Goal: Transaction & Acquisition: Purchase product/service

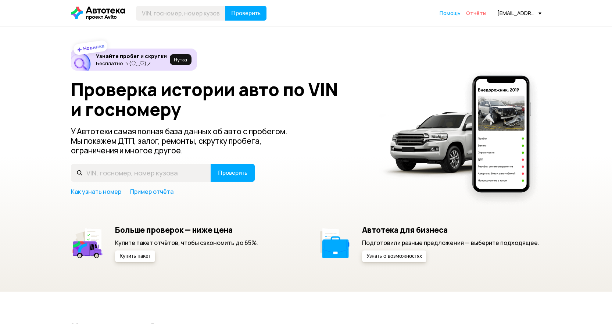
click at [473, 15] on span "Отчёты" at bounding box center [476, 13] width 20 height 7
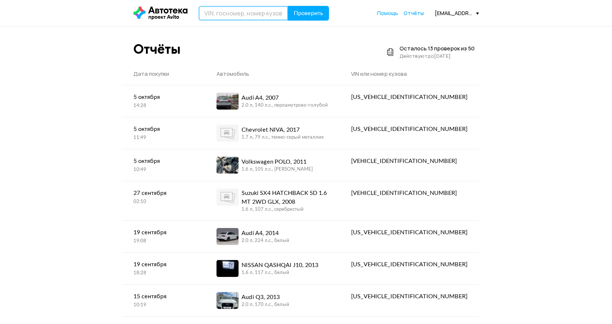
click at [212, 18] on input "text" at bounding box center [243, 13] width 90 height 15
type input "С354ХА150"
click at [288, 6] on button "Проверить" at bounding box center [308, 13] width 41 height 15
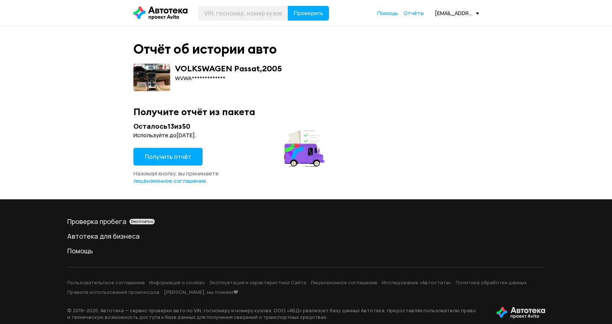
click at [185, 155] on span "Получить отчёт" at bounding box center [168, 156] width 46 height 8
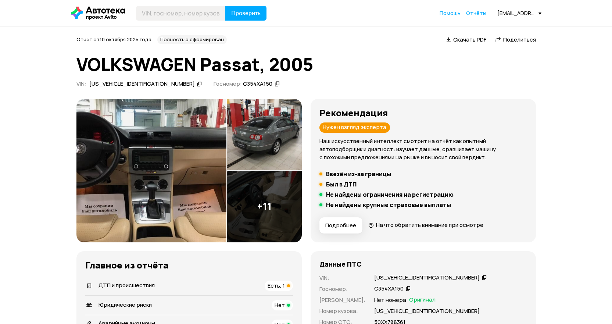
click at [195, 168] on img at bounding box center [151, 170] width 150 height 143
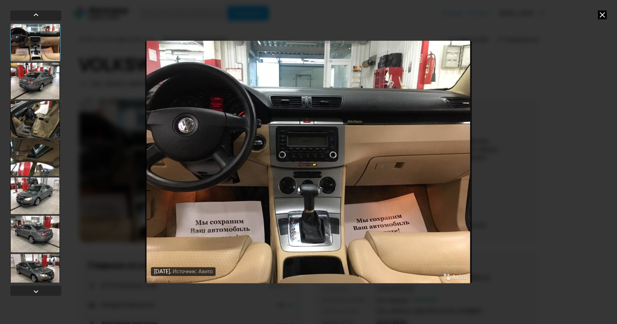
click at [42, 80] on div at bounding box center [35, 80] width 50 height 37
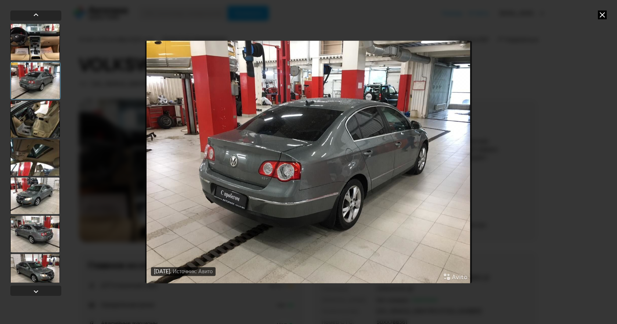
click at [37, 57] on div at bounding box center [35, 42] width 50 height 37
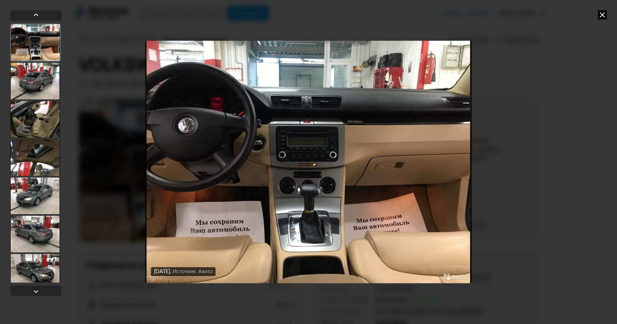
click at [43, 82] on div at bounding box center [35, 80] width 50 height 37
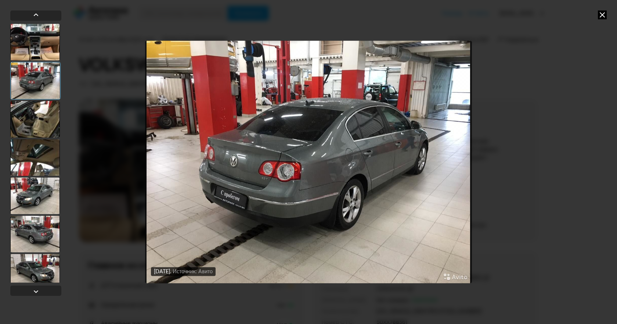
click at [48, 128] on div at bounding box center [35, 119] width 50 height 37
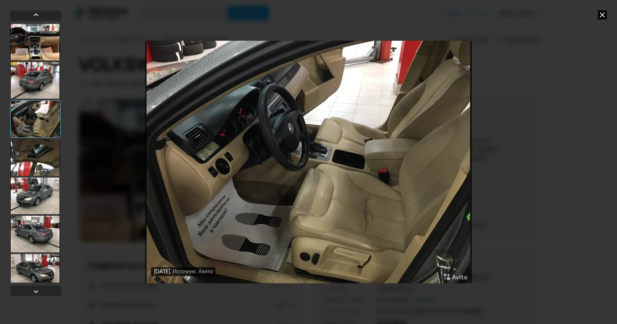
click at [53, 173] on div at bounding box center [35, 157] width 50 height 37
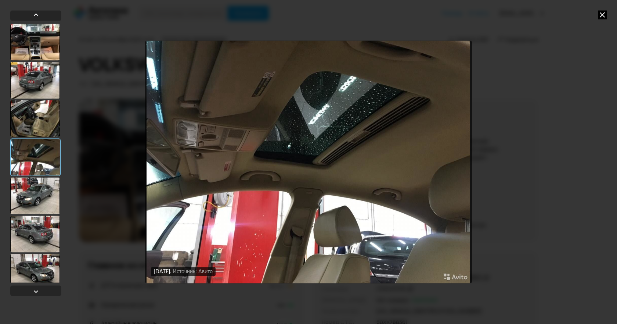
click at [55, 206] on div at bounding box center [35, 195] width 50 height 37
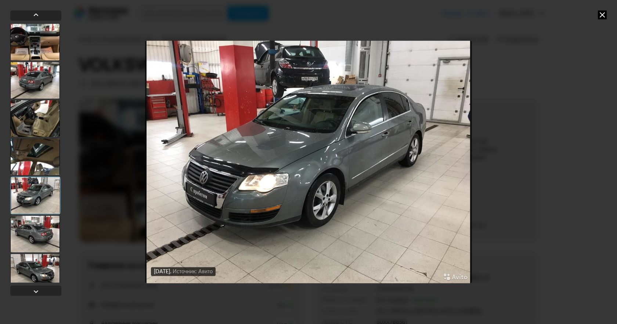
click at [48, 225] on div at bounding box center [35, 233] width 50 height 37
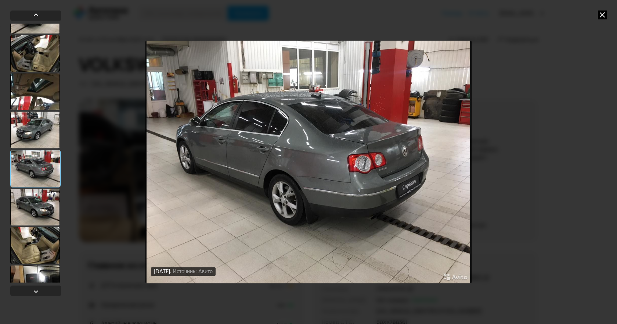
scroll to position [110, 0]
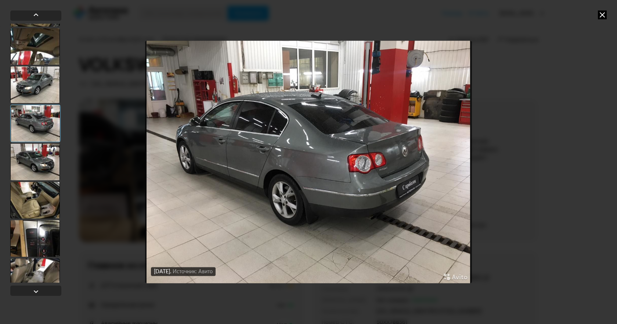
click at [44, 192] on div at bounding box center [35, 200] width 50 height 37
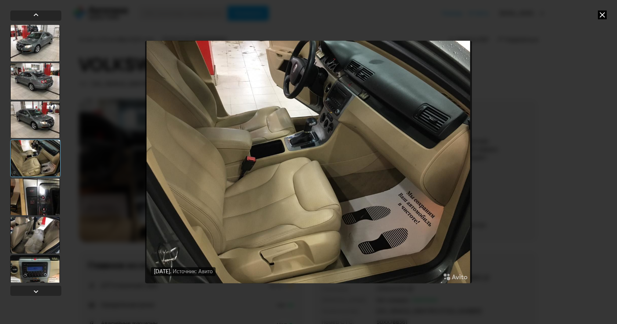
scroll to position [184, 0]
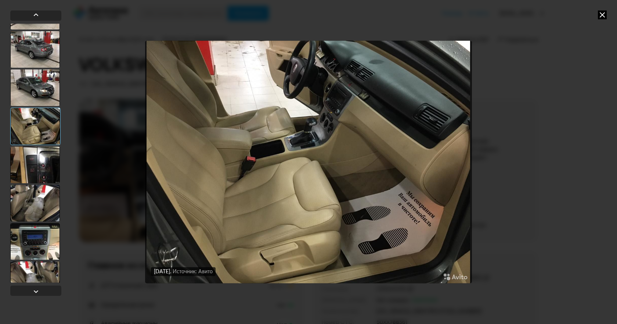
click at [40, 197] on div at bounding box center [35, 202] width 50 height 37
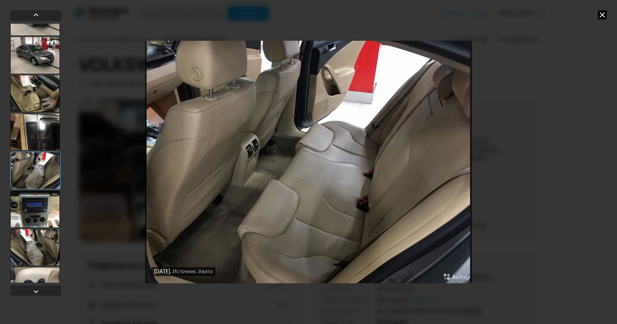
scroll to position [220, 0]
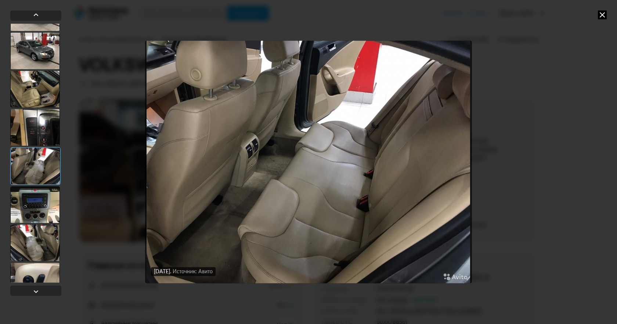
click at [40, 197] on div at bounding box center [35, 204] width 50 height 37
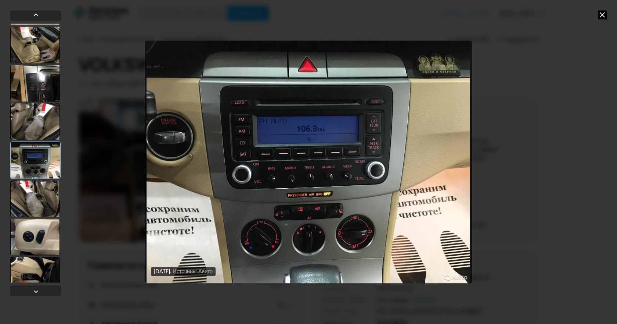
scroll to position [277, 0]
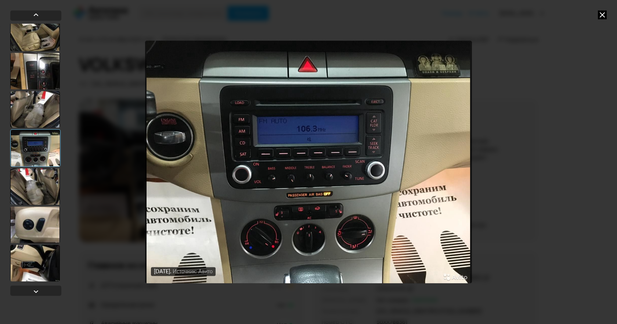
click at [40, 197] on div at bounding box center [35, 186] width 50 height 37
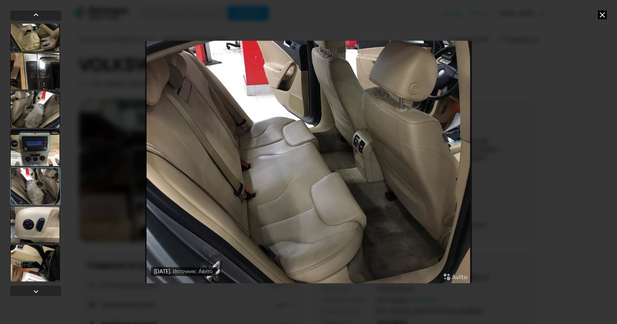
click at [41, 225] on div at bounding box center [35, 224] width 50 height 37
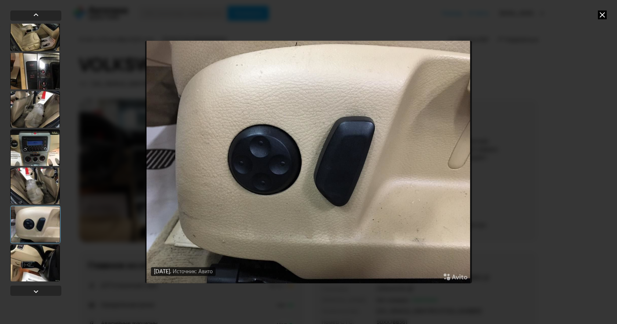
click at [36, 256] on div at bounding box center [35, 262] width 50 height 37
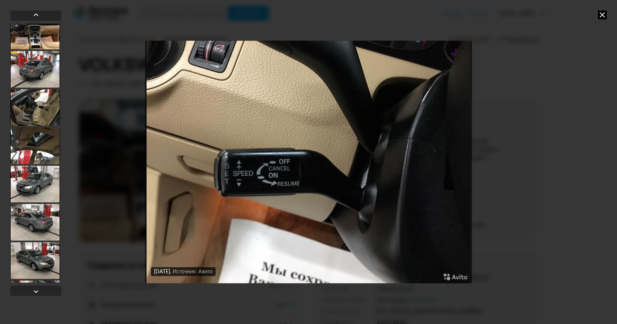
scroll to position [0, 0]
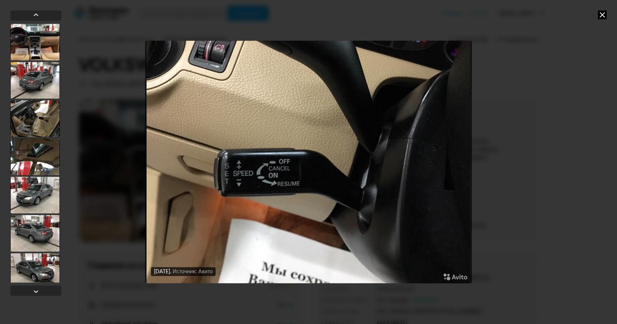
click at [45, 162] on div at bounding box center [35, 156] width 50 height 37
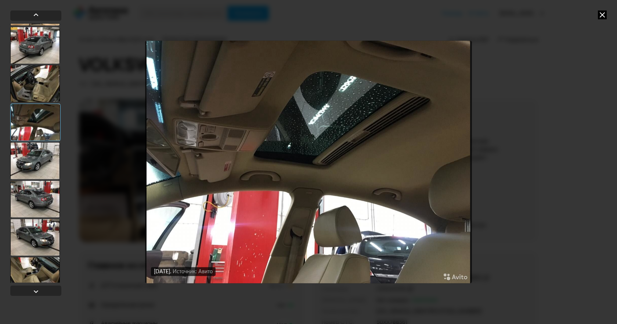
scroll to position [37, 0]
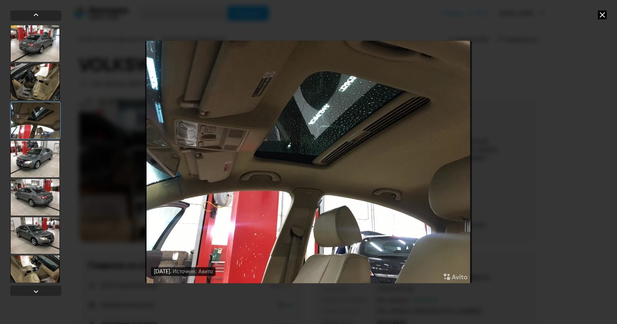
click at [48, 240] on div at bounding box center [35, 235] width 50 height 37
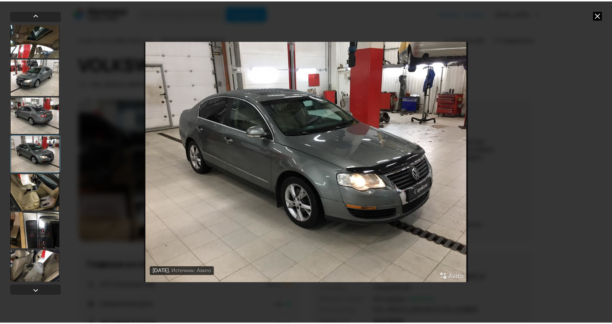
scroll to position [277, 0]
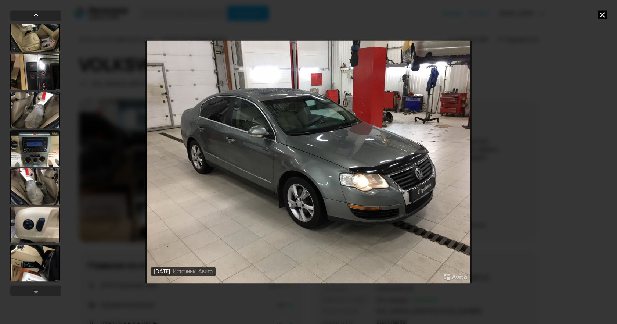
click at [559, 165] on div "[DATE] Источник: Авито [DATE] Источник: Авито [DATE] Источник: Авито [DATE] Ист…" at bounding box center [308, 162] width 617 height 324
click at [603, 11] on icon at bounding box center [602, 14] width 9 height 9
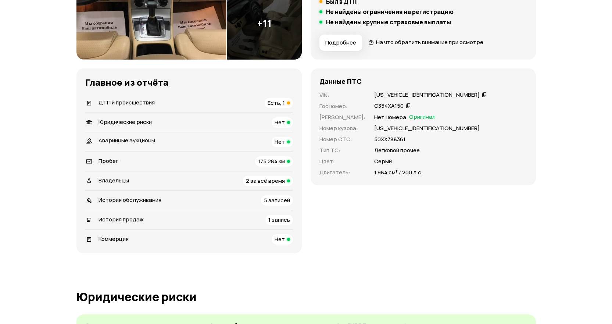
scroll to position [184, 0]
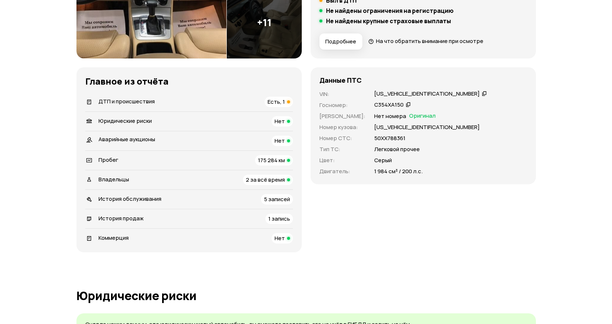
click at [280, 98] on span "Есть, 1" at bounding box center [275, 102] width 17 height 8
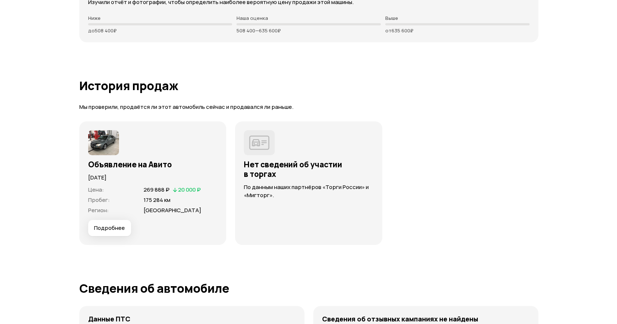
scroll to position [1974, 0]
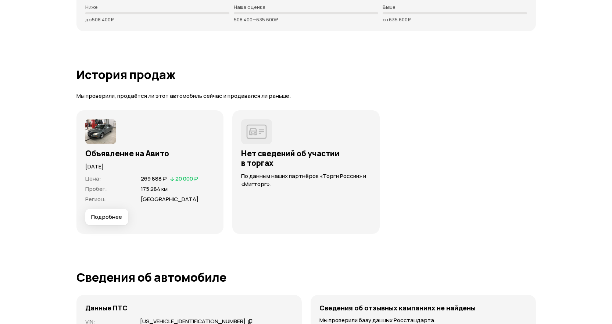
click at [117, 211] on button "Подробнее" at bounding box center [106, 217] width 43 height 16
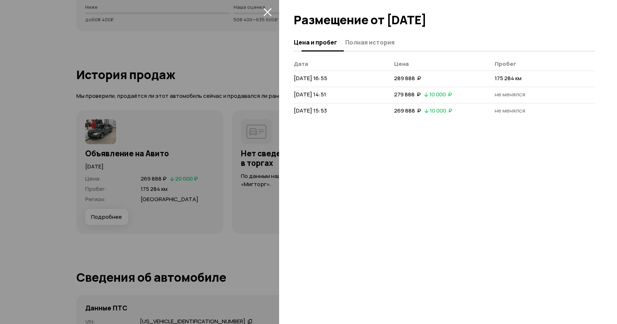
click at [349, 40] on span "Полная история" at bounding box center [369, 42] width 49 height 7
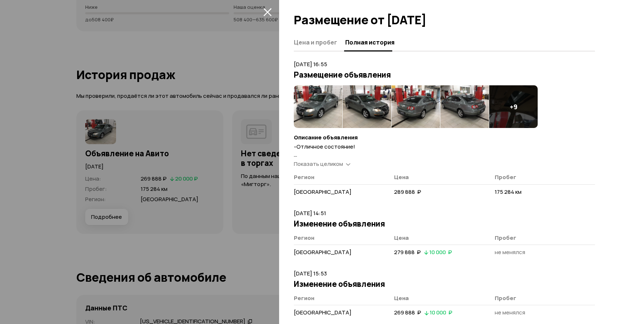
click at [331, 164] on span "Показать целиком" at bounding box center [318, 164] width 49 height 8
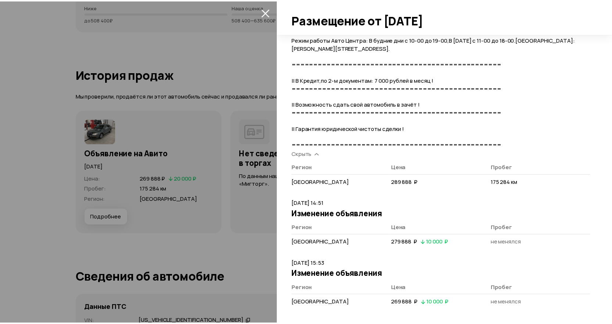
scroll to position [303, 0]
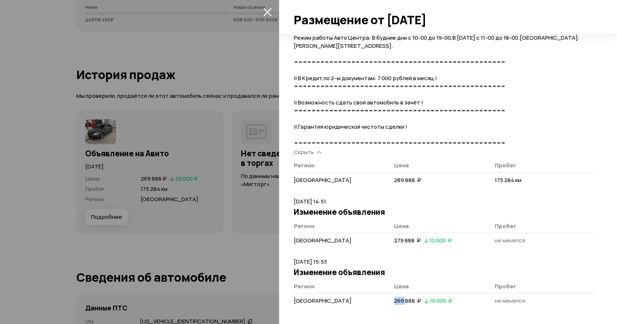
drag, startPoint x: 403, startPoint y: 301, endPoint x: 391, endPoint y: 301, distance: 12.1
click at [393, 301] on div "269 888  ₽   10 000  ₽" at bounding box center [423, 301] width 61 height 8
click at [246, 239] on div at bounding box center [308, 162] width 617 height 324
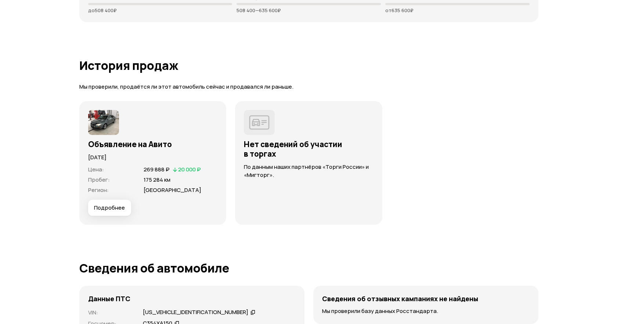
scroll to position [1995, 0]
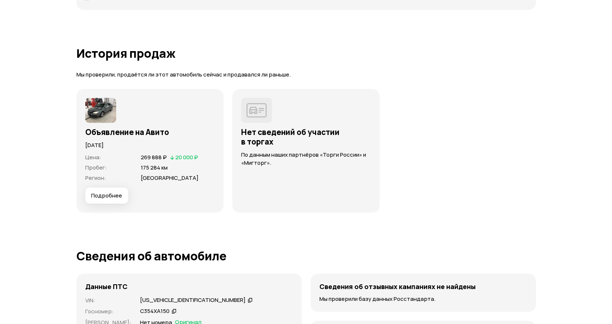
click at [113, 190] on button "Подробнее" at bounding box center [106, 195] width 43 height 16
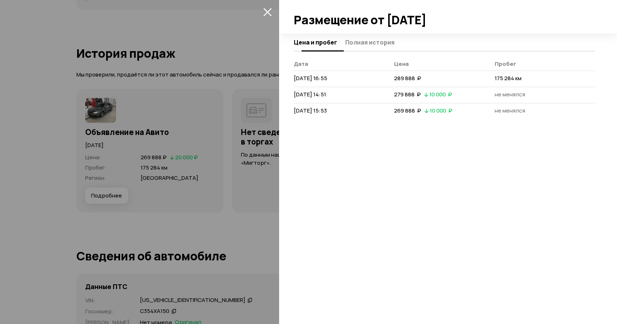
click at [348, 46] on span "Полная история" at bounding box center [369, 42] width 49 height 7
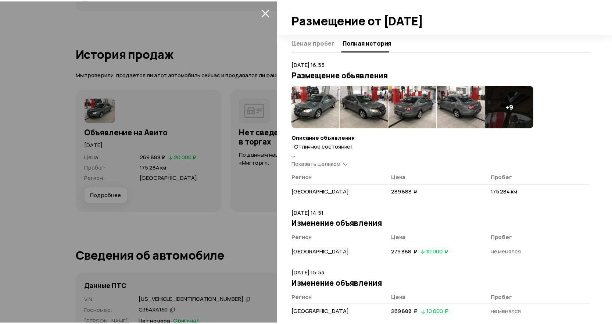
scroll to position [12, 0]
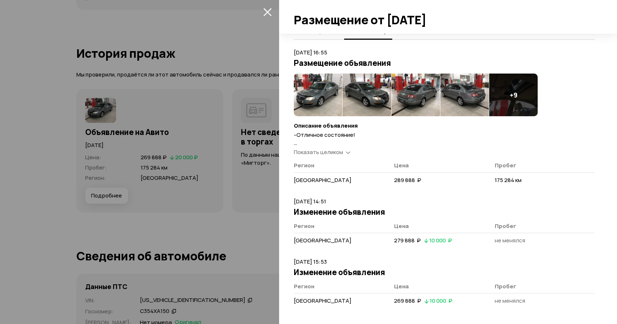
click at [325, 96] on img at bounding box center [318, 94] width 49 height 43
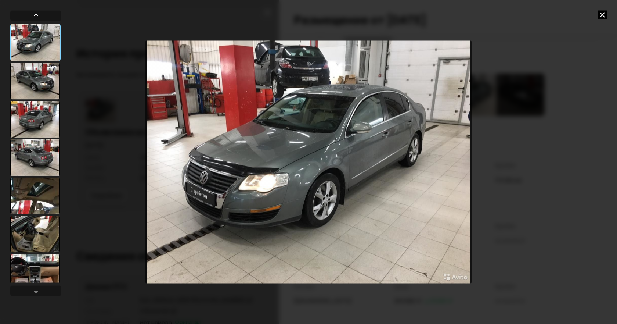
click at [601, 14] on icon at bounding box center [602, 14] width 9 height 9
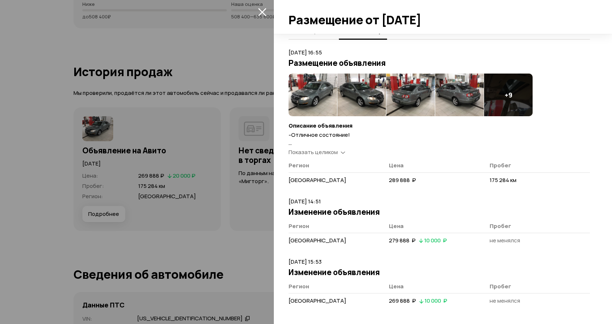
scroll to position [1958, 0]
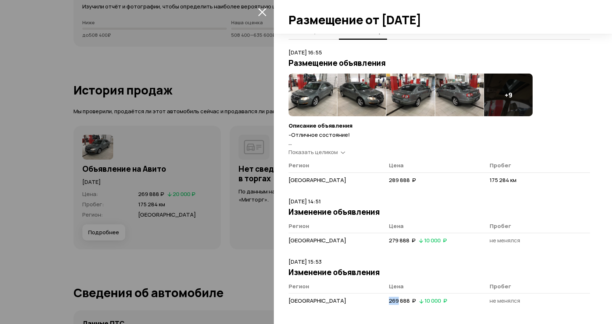
drag, startPoint x: 387, startPoint y: 302, endPoint x: 396, endPoint y: 300, distance: 8.6
click at [396, 300] on span "269 888  ₽" at bounding box center [402, 301] width 27 height 8
click at [190, 57] on div at bounding box center [306, 162] width 612 height 324
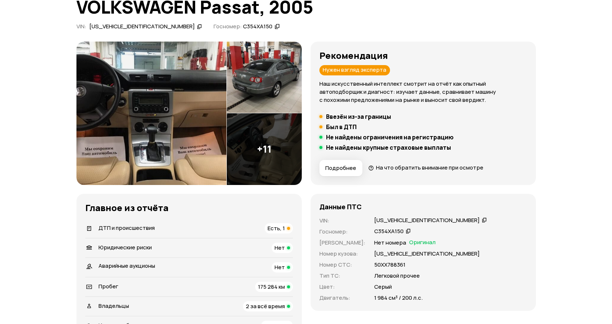
scroll to position [0, 0]
